Goal: Transaction & Acquisition: Book appointment/travel/reservation

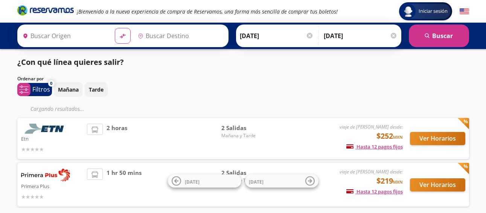
type input "[GEOGRAPHIC_DATA], [GEOGRAPHIC_DATA]"
type input "[GEOGRAPHIC_DATA][PERSON_NAME], [GEOGRAPHIC_DATA]"
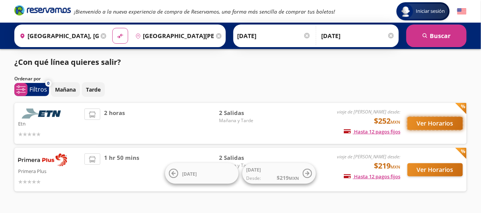
click at [432, 121] on button "Ver Horarios" at bounding box center [434, 123] width 55 height 13
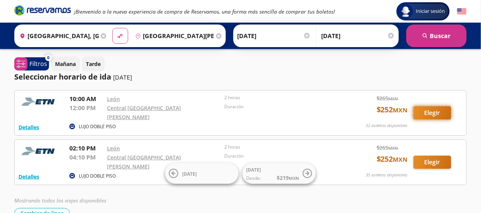
click at [436, 111] on button "Elegir" at bounding box center [432, 112] width 38 height 13
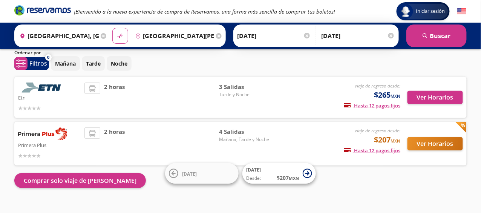
scroll to position [38, 0]
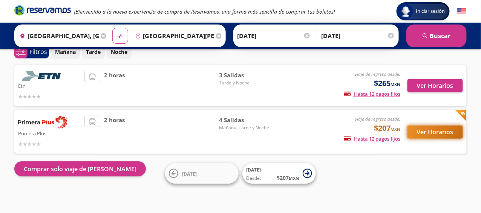
click at [430, 137] on button "Ver Horarios" at bounding box center [434, 131] width 55 height 13
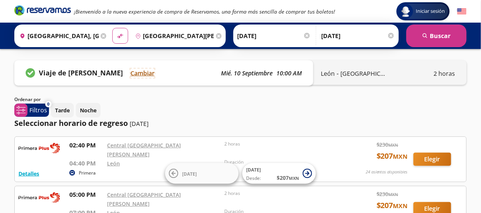
click at [145, 75] on button "Cambiar" at bounding box center [142, 73] width 24 height 9
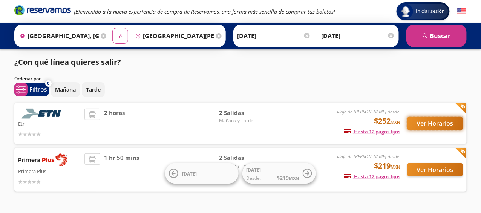
click at [429, 120] on button "Ver Horarios" at bounding box center [434, 123] width 55 height 13
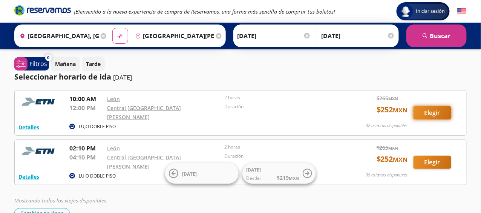
click at [439, 111] on button "Elegir" at bounding box center [432, 112] width 38 height 13
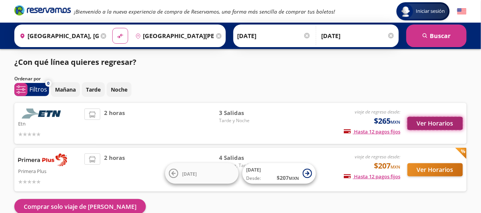
click at [440, 122] on button "Ver Horarios" at bounding box center [434, 123] width 55 height 13
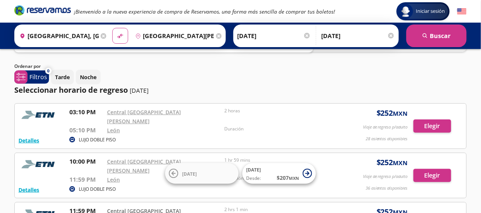
scroll to position [104, 0]
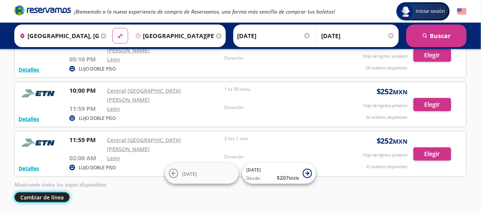
click at [59, 192] on button "Cambiar de línea" at bounding box center [41, 197] width 55 height 10
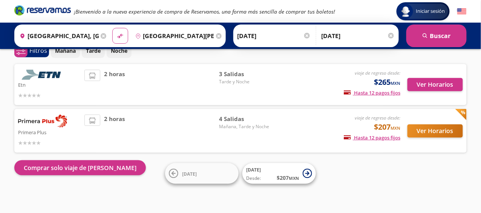
scroll to position [38, 0]
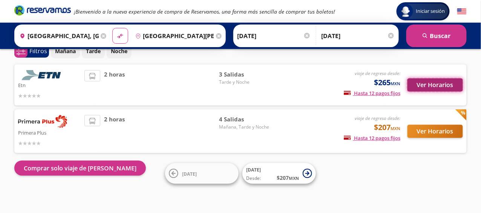
click at [434, 86] on button "Ver Horarios" at bounding box center [434, 84] width 55 height 13
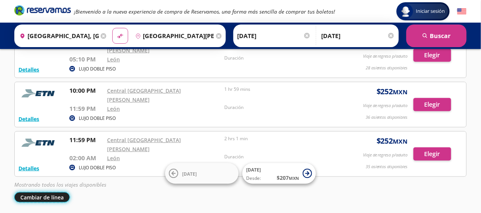
click at [55, 192] on button "Cambiar de línea" at bounding box center [41, 197] width 55 height 10
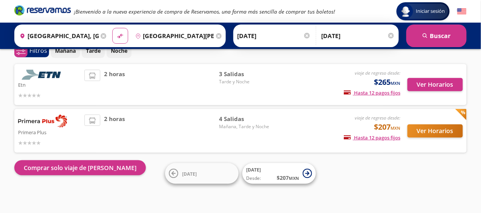
scroll to position [38, 0]
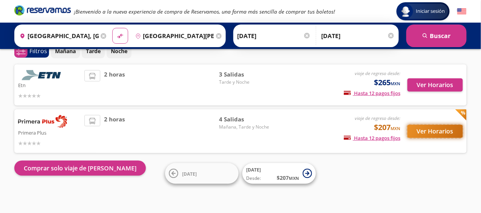
click at [419, 132] on button "Ver Horarios" at bounding box center [434, 131] width 55 height 13
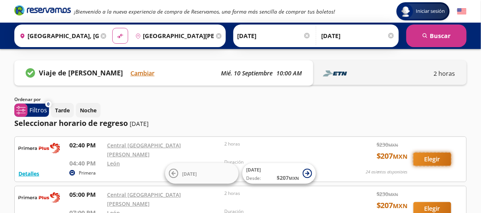
click at [429, 156] on button "Elegir" at bounding box center [432, 159] width 38 height 13
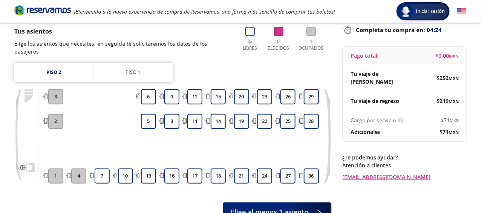
scroll to position [63, 0]
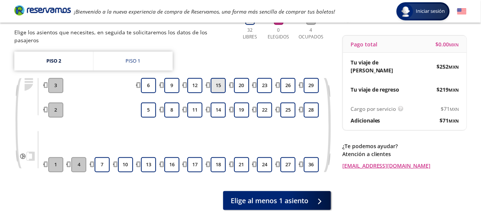
click at [222, 80] on button "15" at bounding box center [218, 85] width 15 height 15
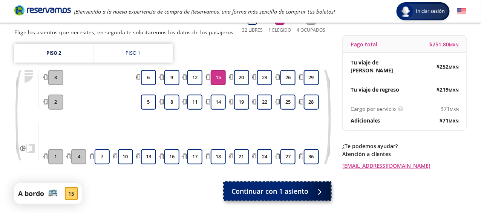
click at [287, 190] on span "Continuar con 1 asiento" at bounding box center [269, 191] width 77 height 10
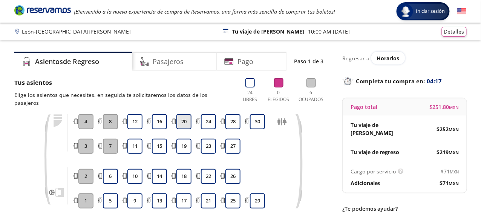
click at [183, 114] on button "20" at bounding box center [183, 121] width 15 height 15
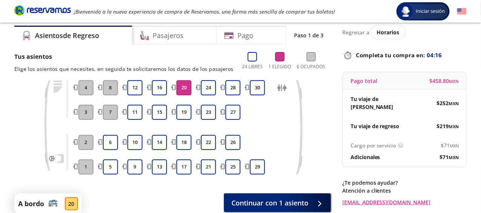
scroll to position [38, 0]
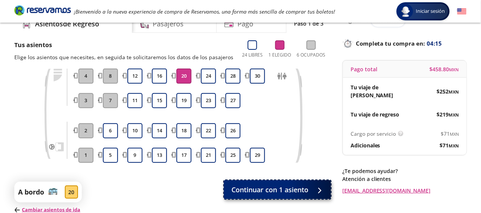
click at [303, 191] on span "Continuar con 1 asiento" at bounding box center [269, 190] width 77 height 10
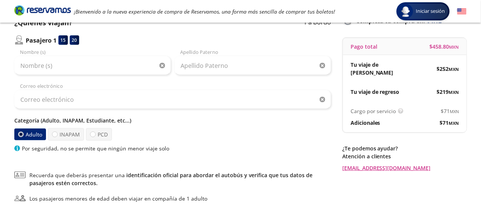
scroll to position [38, 0]
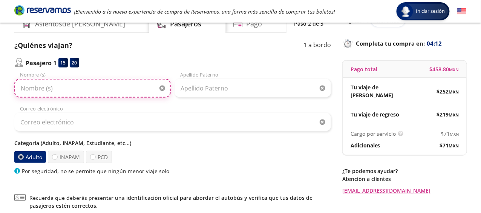
click at [89, 90] on input "Nombre (s)" at bounding box center [92, 88] width 156 height 19
type input "[PERSON_NAME]"
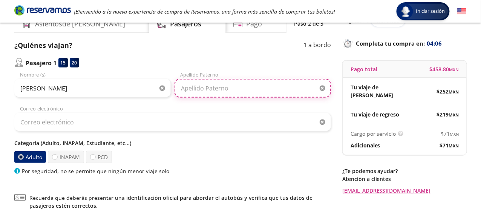
click at [209, 87] on input "Apellido Paterno" at bounding box center [252, 88] width 156 height 19
type input "[PERSON_NAME]"
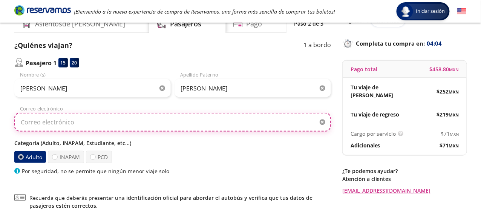
click at [46, 126] on input "Correo electrónico" at bounding box center [172, 122] width 317 height 19
type input "[EMAIL_ADDRESS][DOMAIN_NAME]"
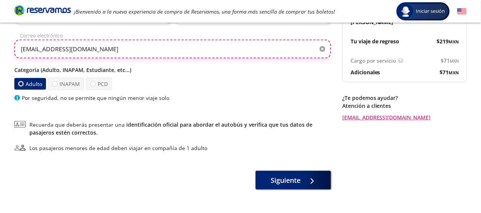
scroll to position [113, 0]
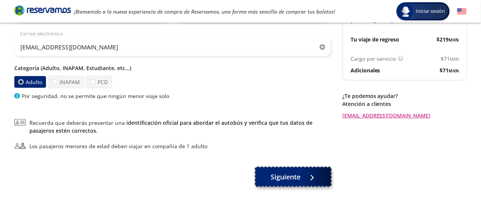
click at [285, 179] on span "Siguiente" at bounding box center [286, 177] width 30 height 10
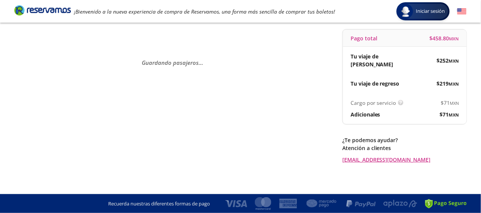
scroll to position [0, 0]
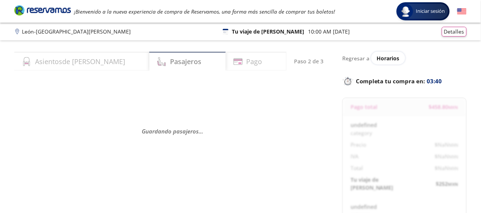
select select "MX"
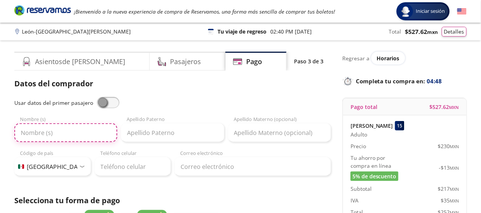
click at [96, 125] on input "Nombre (s)" at bounding box center [65, 132] width 103 height 19
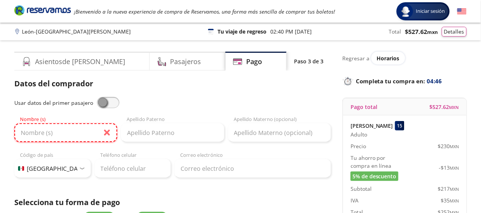
type input "[PERSON_NAME]"
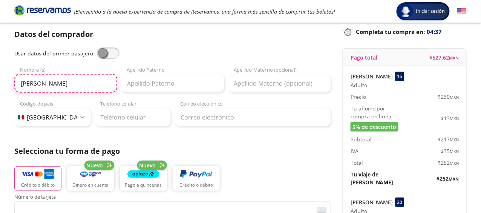
scroll to position [38, 0]
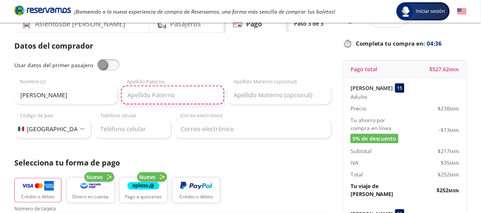
click at [165, 95] on input "Apellido Paterno" at bounding box center [172, 95] width 103 height 19
type input "[PERSON_NAME]"
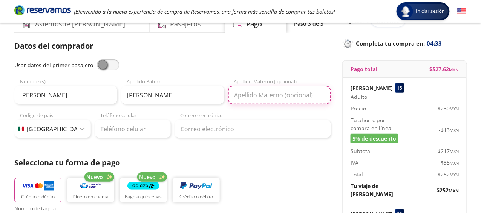
click at [265, 96] on input "Apellido Materno (opcional)" at bounding box center [279, 95] width 103 height 19
type input "[PERSON_NAME]"
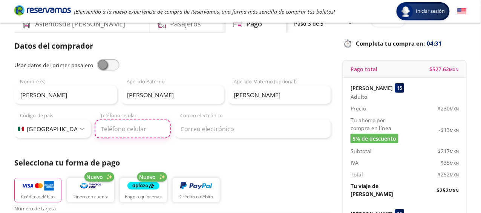
click at [125, 132] on input "Teléfono celular" at bounding box center [133, 128] width 76 height 19
type input "[PHONE_NUMBER]"
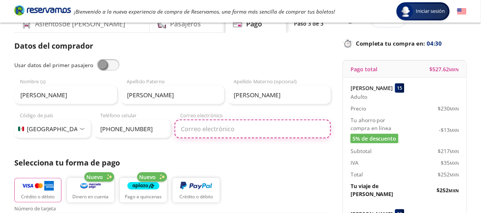
type input "[EMAIL_ADDRESS][DOMAIN_NAME]"
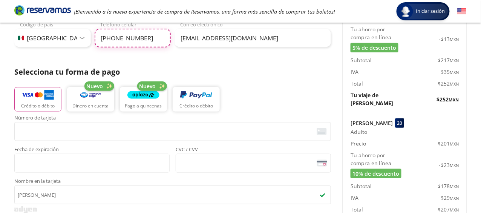
scroll to position [150, 0]
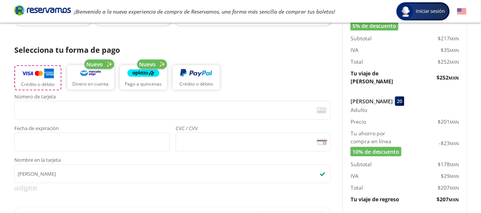
click at [46, 83] on p "Crédito o débito" at bounding box center [38, 84] width 34 height 7
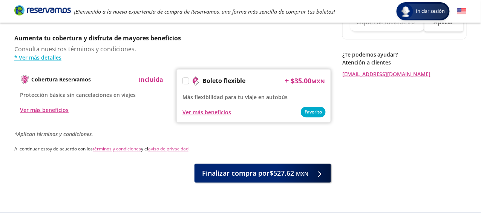
scroll to position [405, 0]
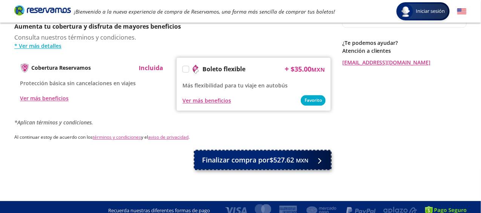
click at [301, 157] on small "MXN" at bounding box center [302, 160] width 12 height 7
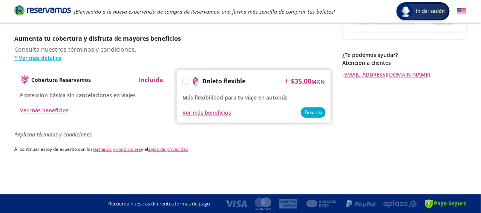
scroll to position [0, 0]
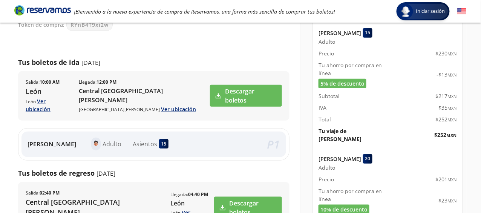
scroll to position [66, 0]
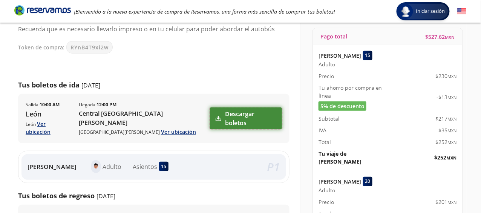
click at [246, 110] on link "Descargar boletos" at bounding box center [246, 118] width 72 height 22
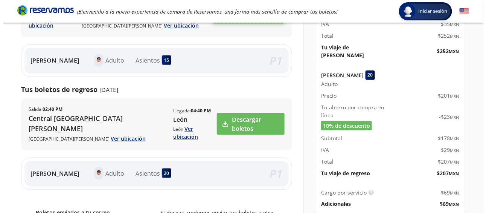
scroll to position [179, 0]
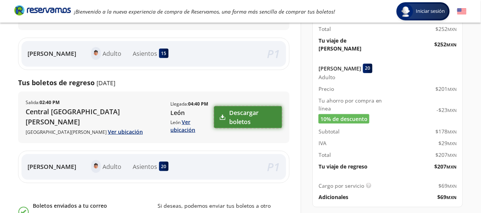
click at [243, 107] on link "Descargar boletos" at bounding box center [248, 117] width 68 height 22
